Goal: Transaction & Acquisition: Purchase product/service

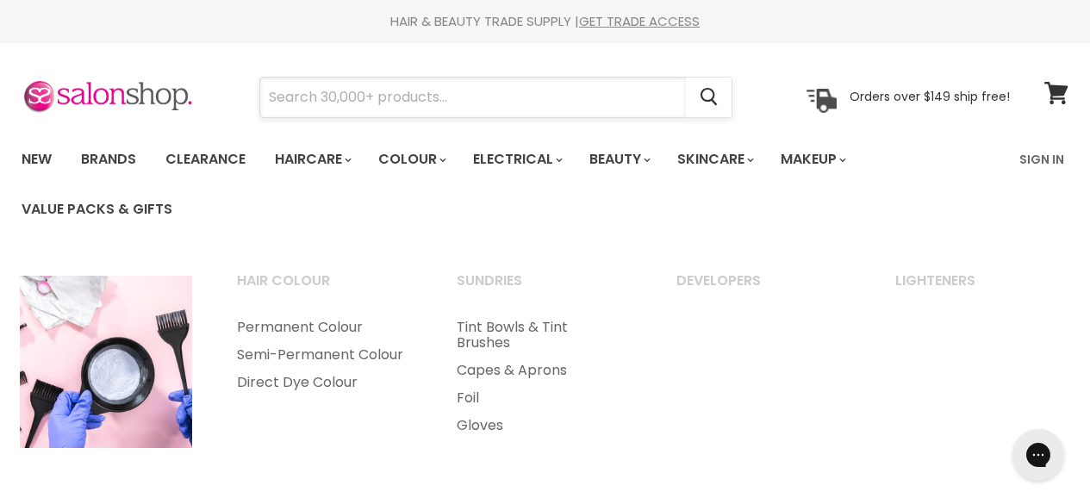
click at [450, 101] on input "Search" at bounding box center [472, 98] width 425 height 40
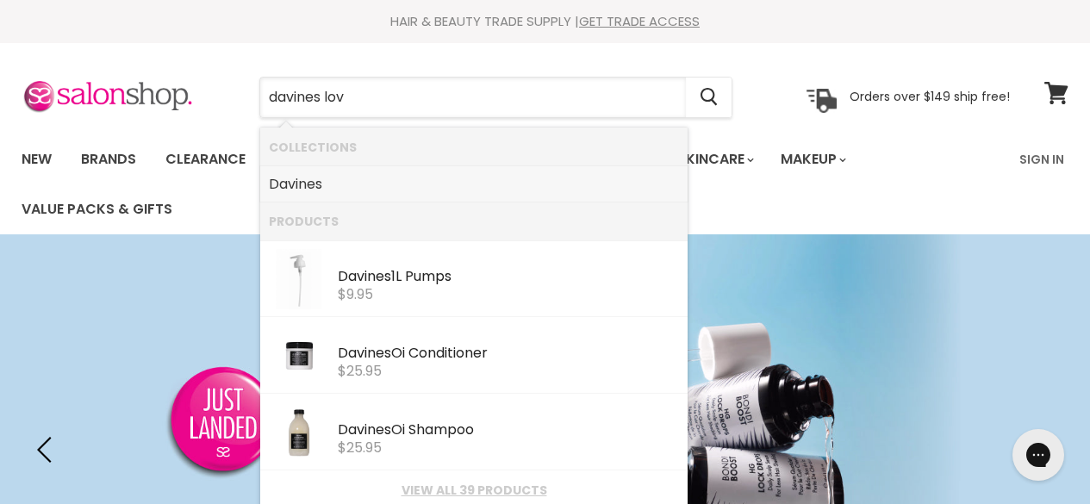
type input "davines love"
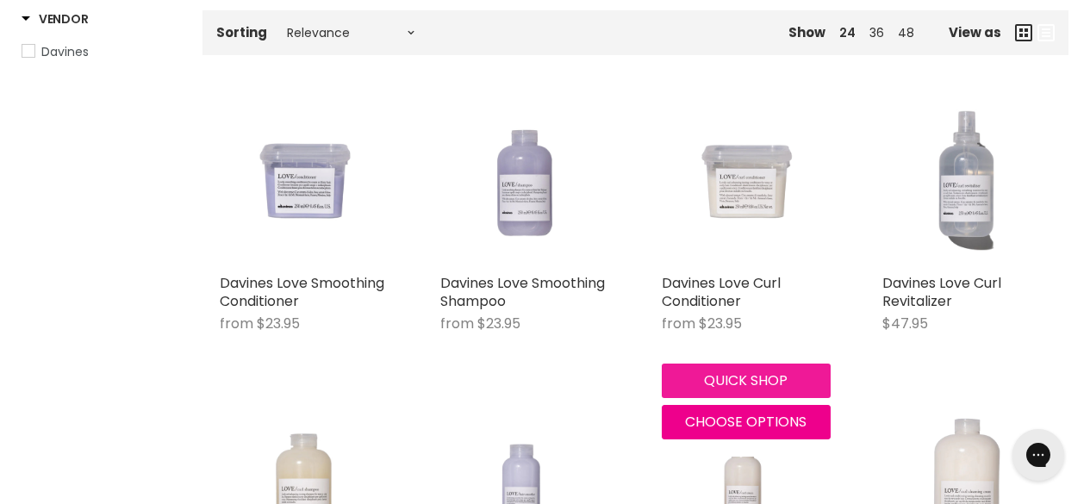
click at [733, 387] on button "Quick shop" at bounding box center [745, 380] width 169 height 34
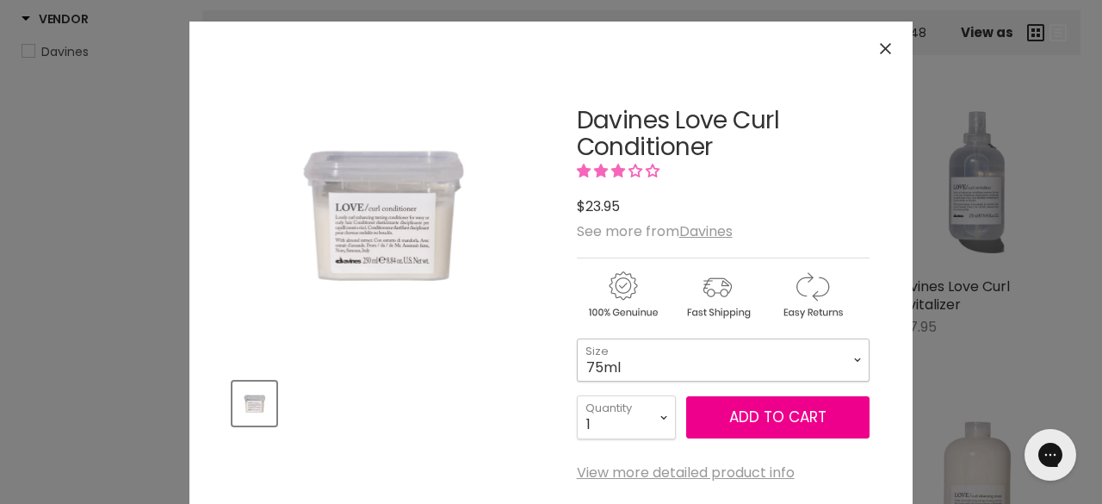
click at [852, 359] on select "75ml 250ml 1 Litre" at bounding box center [723, 359] width 293 height 43
click at [462, 334] on img "Davines Love Curl Conditioner image. Click or Scroll to Zoom." at bounding box center [383, 215] width 300 height 300
click at [882, 46] on icon "Close" at bounding box center [885, 48] width 11 height 11
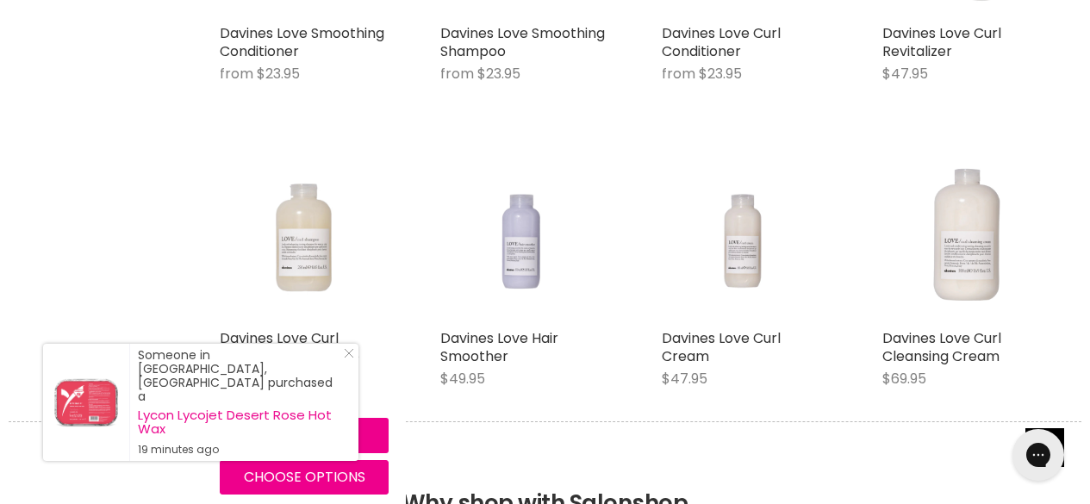
scroll to position [603, 0]
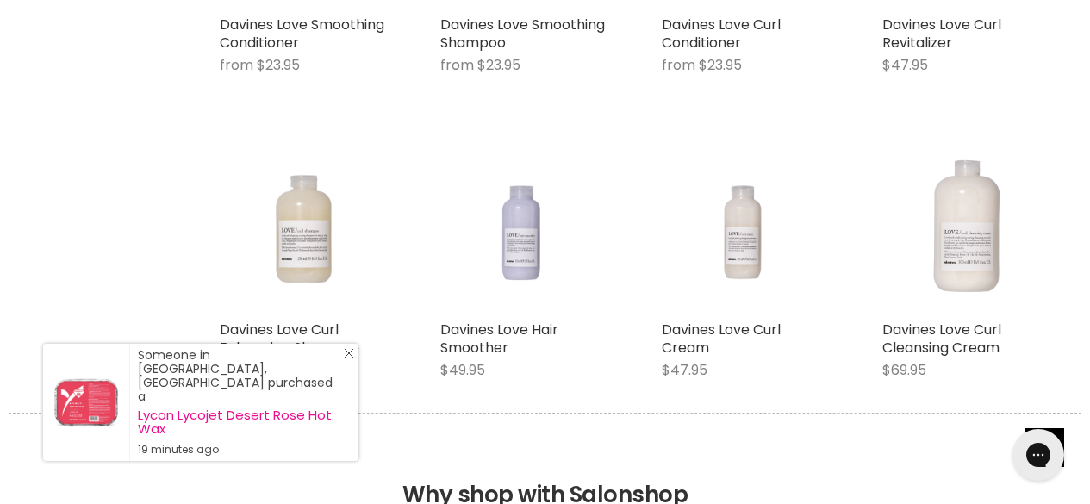
click at [353, 358] on icon "Close Icon" at bounding box center [349, 353] width 10 height 10
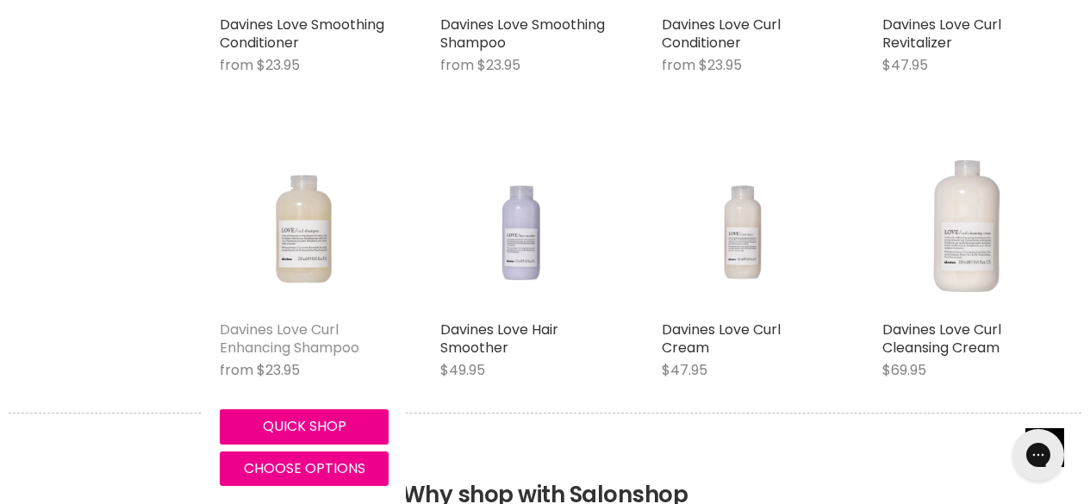
click at [278, 333] on link "Davines Love Curl Enhancing Shampoo" at bounding box center [290, 339] width 140 height 38
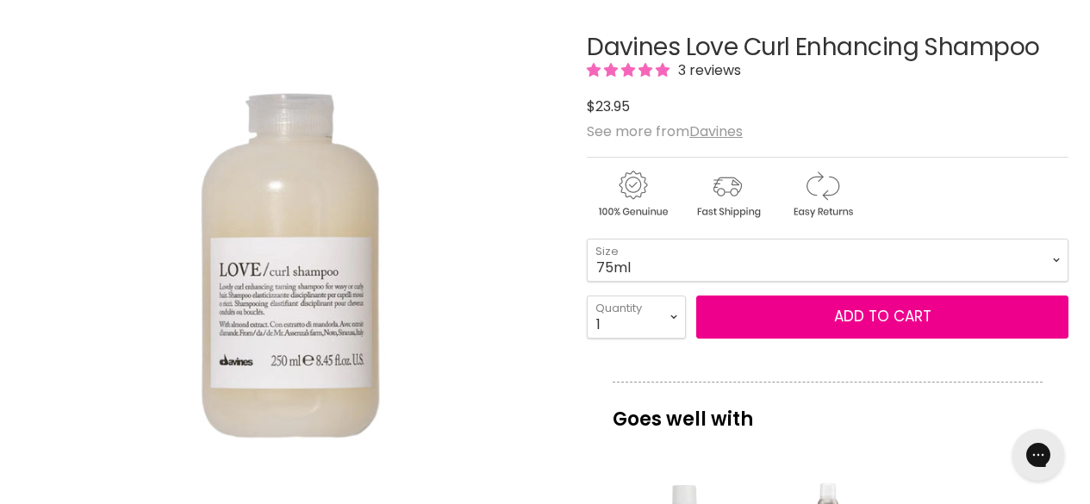
scroll to position [258, 0]
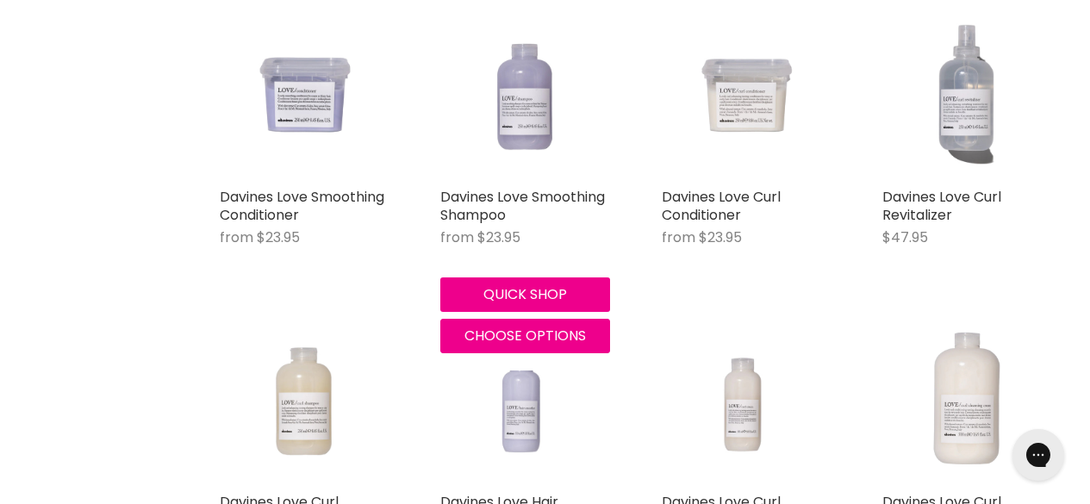
scroll to position [419, 0]
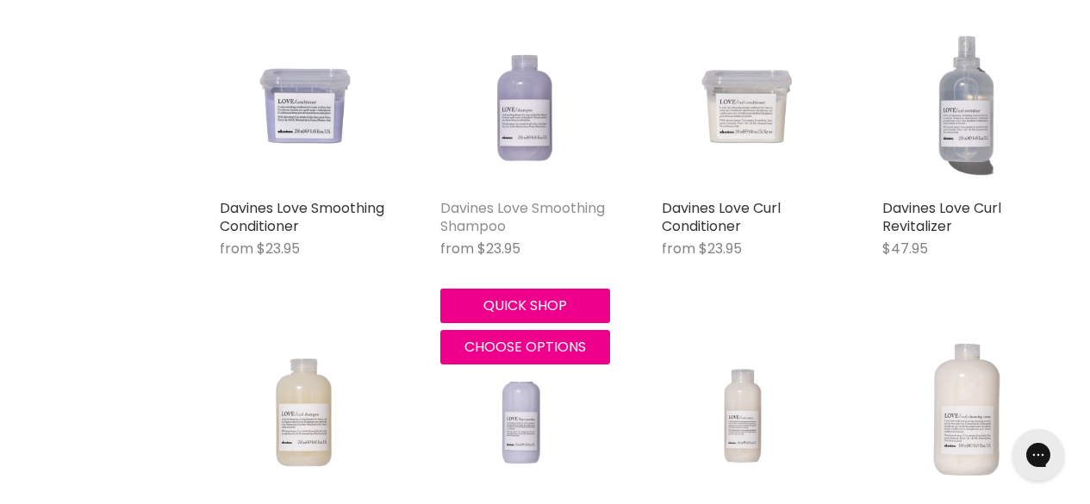
click at [487, 217] on link "Davines Love Smoothing Shampoo" at bounding box center [522, 217] width 165 height 38
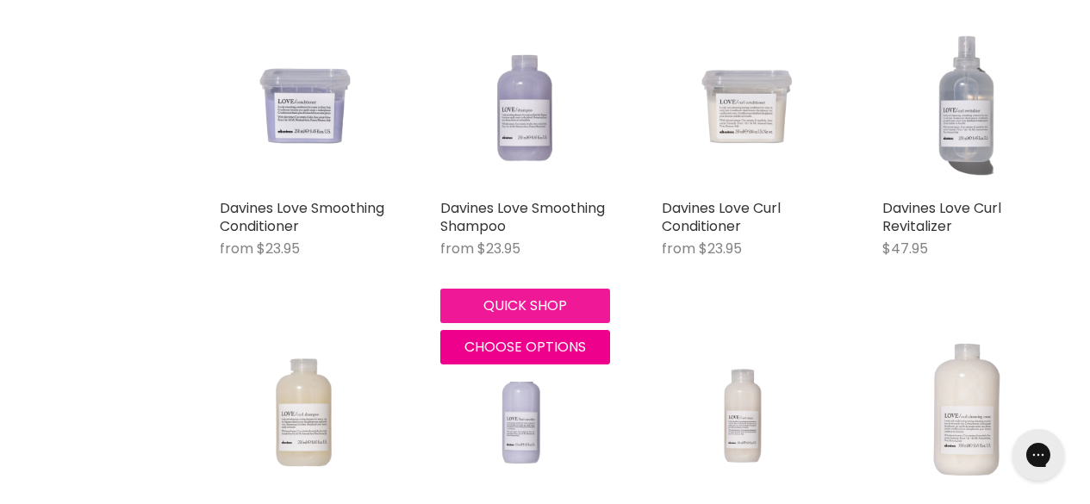
click at [515, 295] on button "Quick shop" at bounding box center [524, 306] width 169 height 34
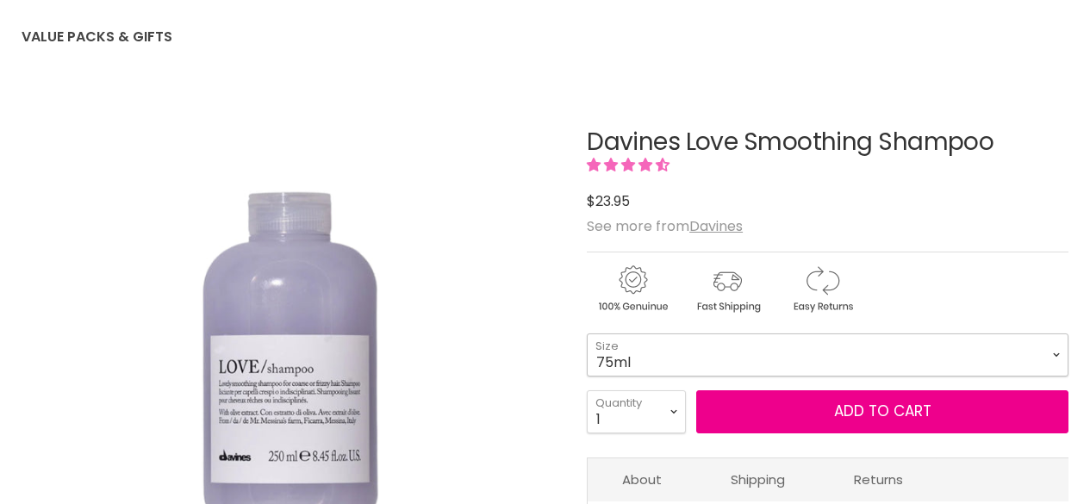
click at [1051, 353] on select "75ml 250ml 1 Litre" at bounding box center [827, 354] width 481 height 43
click at [587, 333] on select "75ml 250ml 1 Litre" at bounding box center [827, 354] width 481 height 43
select select "1 Litre"
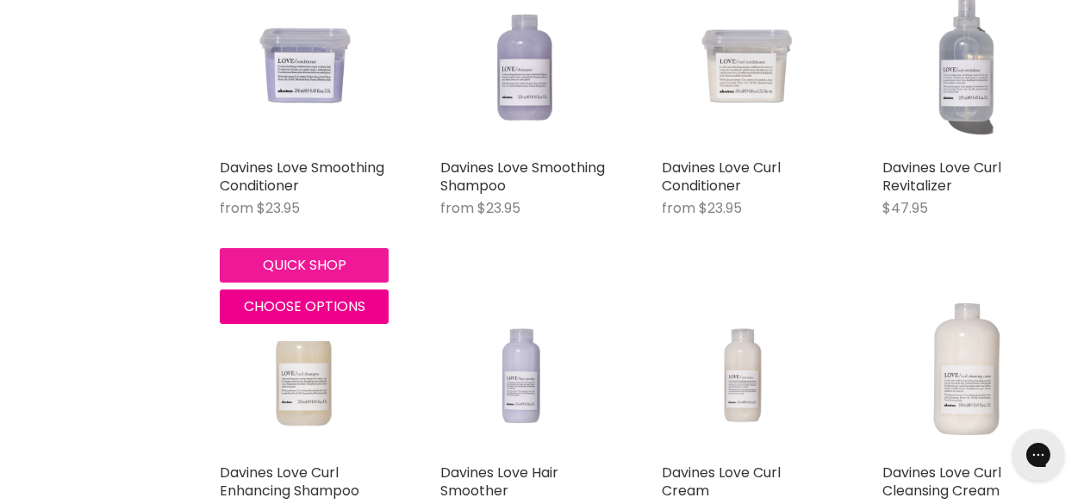
click at [296, 259] on button "Quick shop" at bounding box center [304, 265] width 169 height 34
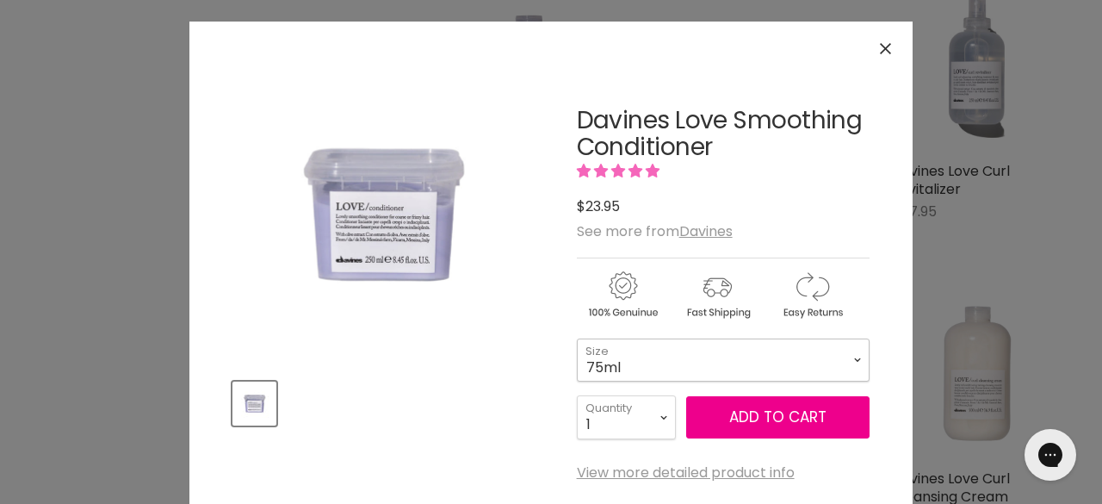
click at [855, 360] on select "75ml 250ml 1 Litre" at bounding box center [723, 359] width 293 height 43
click at [577, 338] on select "75ml 250ml 1 Litre" at bounding box center [723, 359] width 293 height 43
select select "1 Litre"
click at [884, 47] on icon "Close" at bounding box center [885, 48] width 11 height 11
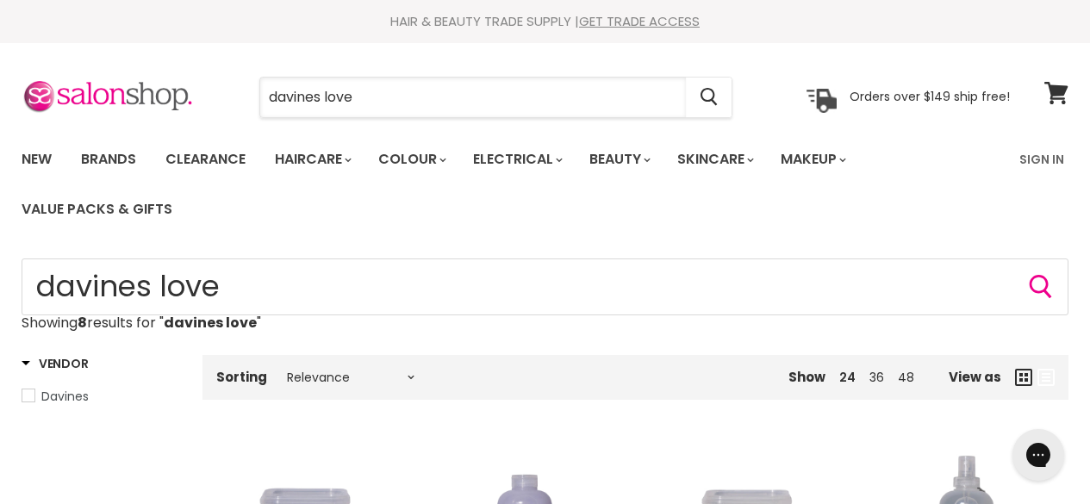
drag, startPoint x: 376, startPoint y: 92, endPoint x: 244, endPoint y: 91, distance: 132.6
click at [244, 91] on div "davines love Cancel" at bounding box center [495, 98] width 561 height 40
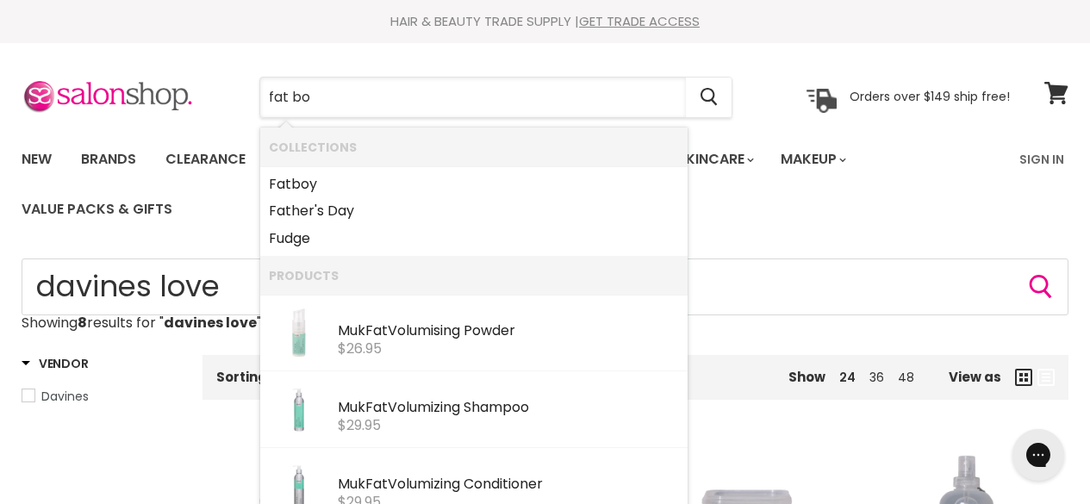
type input "fat boy"
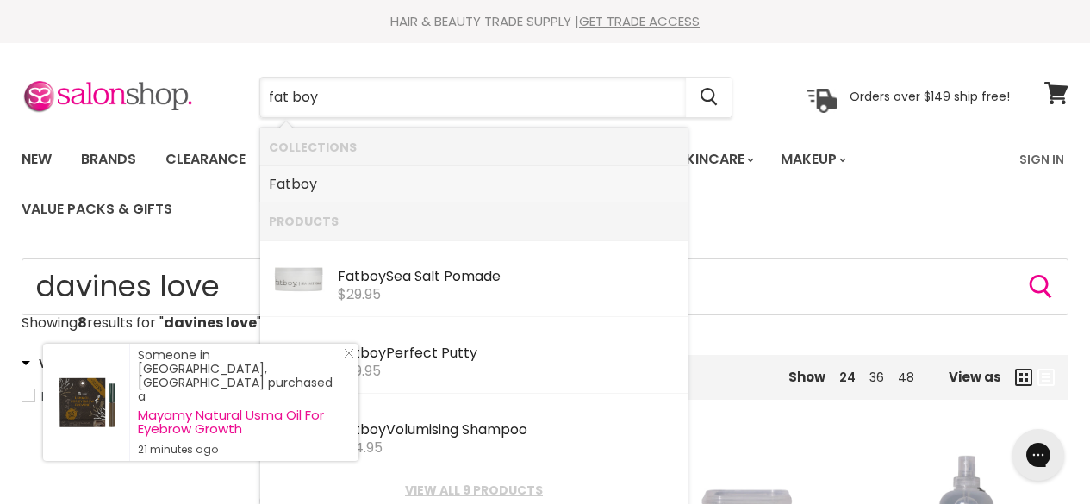
click at [303, 184] on b "boy" at bounding box center [304, 184] width 26 height 20
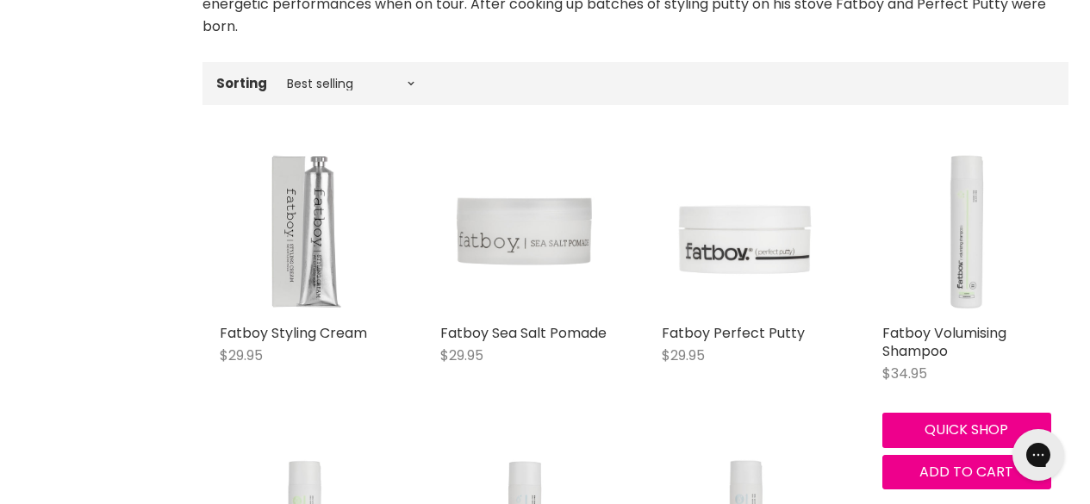
scroll to position [517, 0]
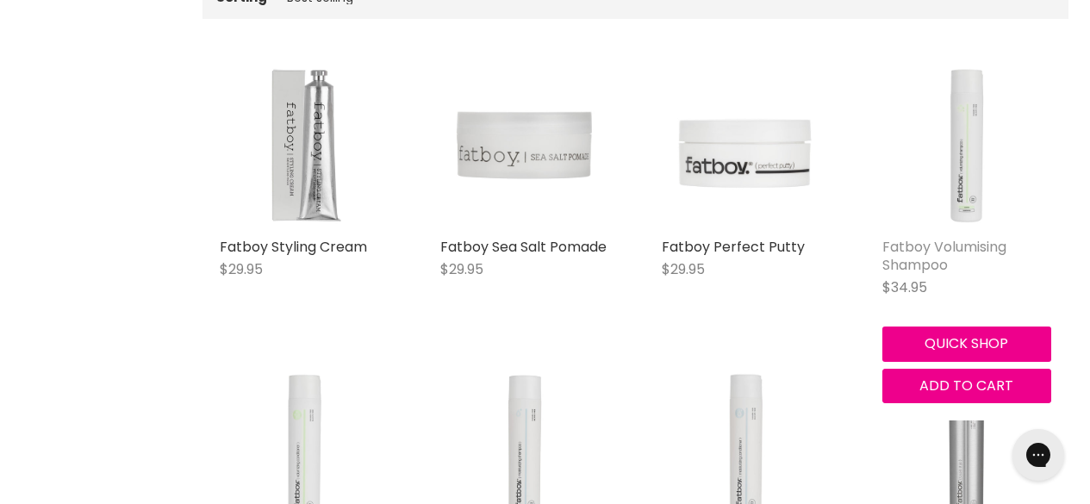
click at [903, 247] on link "Fatboy Volumising Shampoo" at bounding box center [944, 256] width 124 height 38
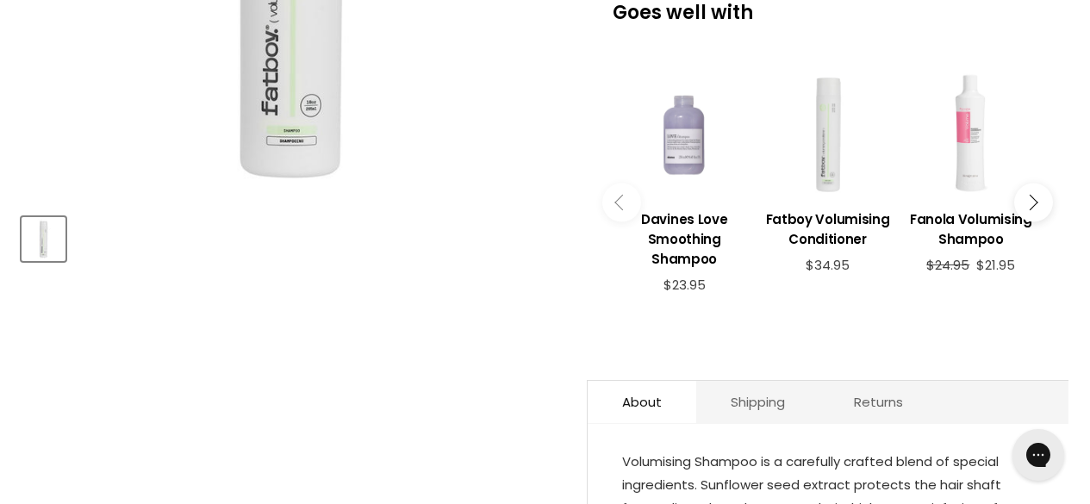
scroll to position [689, 0]
